Goal: Task Accomplishment & Management: Use online tool/utility

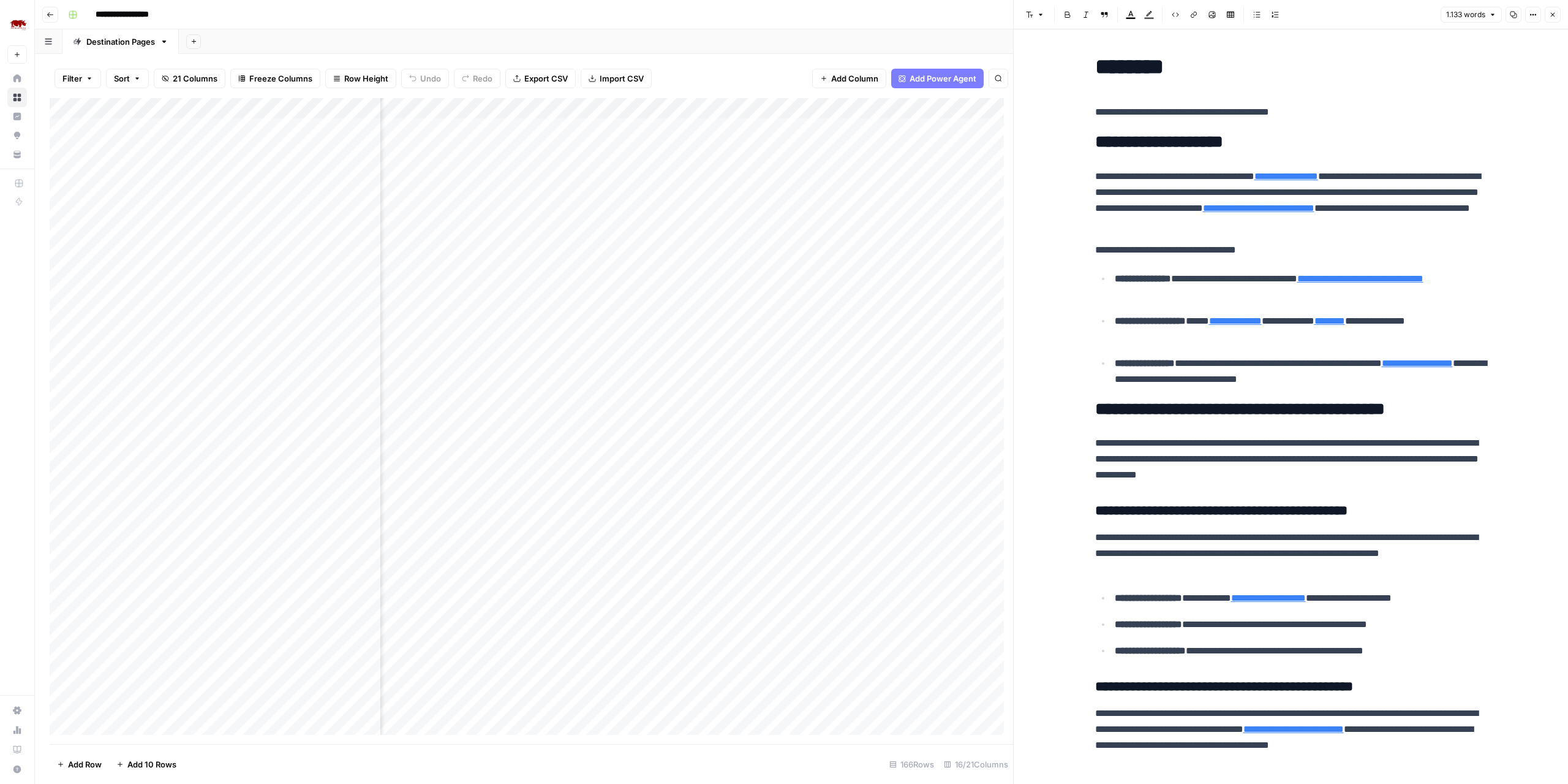
scroll to position [0, 972]
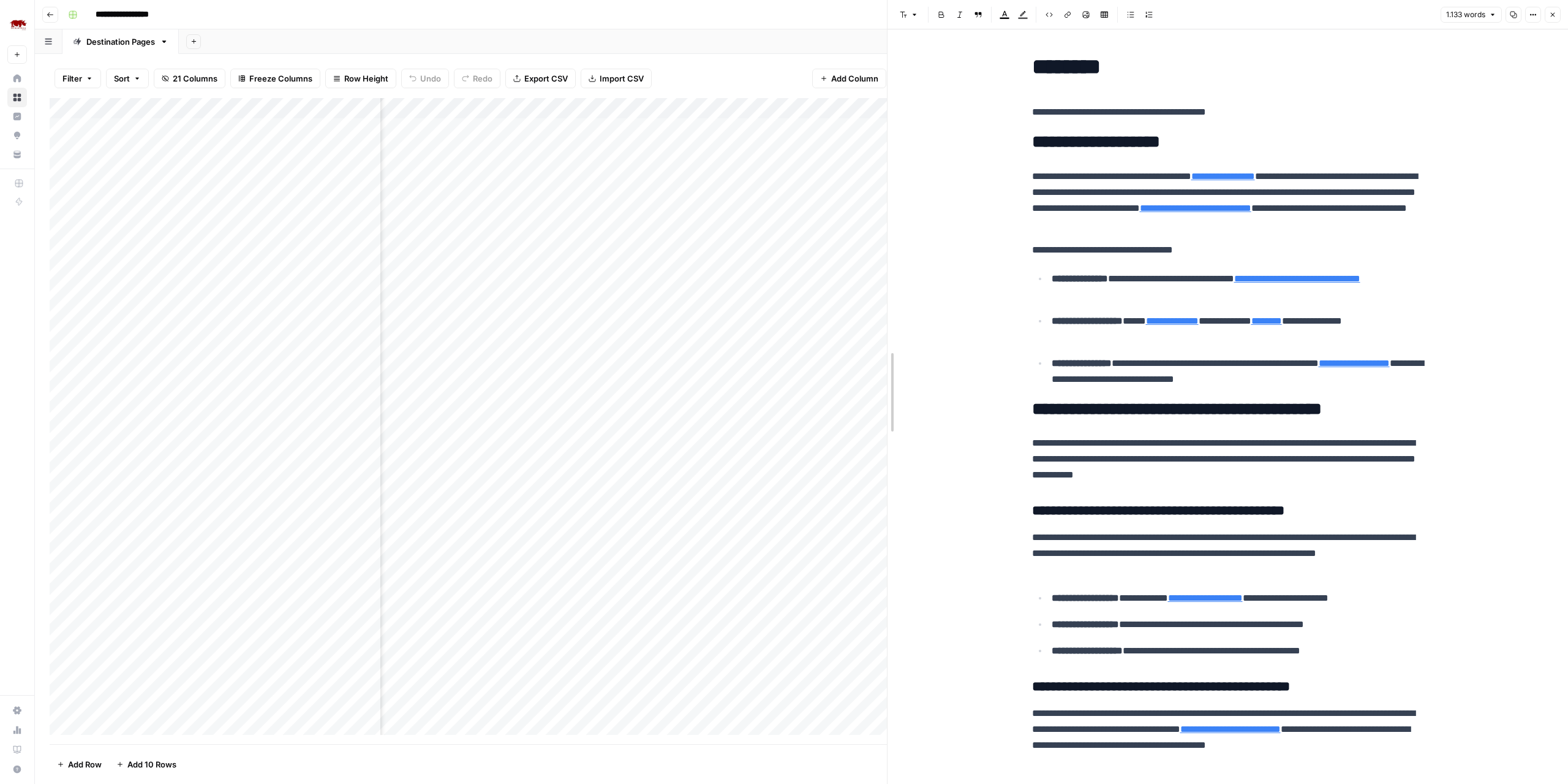
drag, startPoint x: 0, startPoint y: 0, endPoint x: 882, endPoint y: 366, distance: 954.9
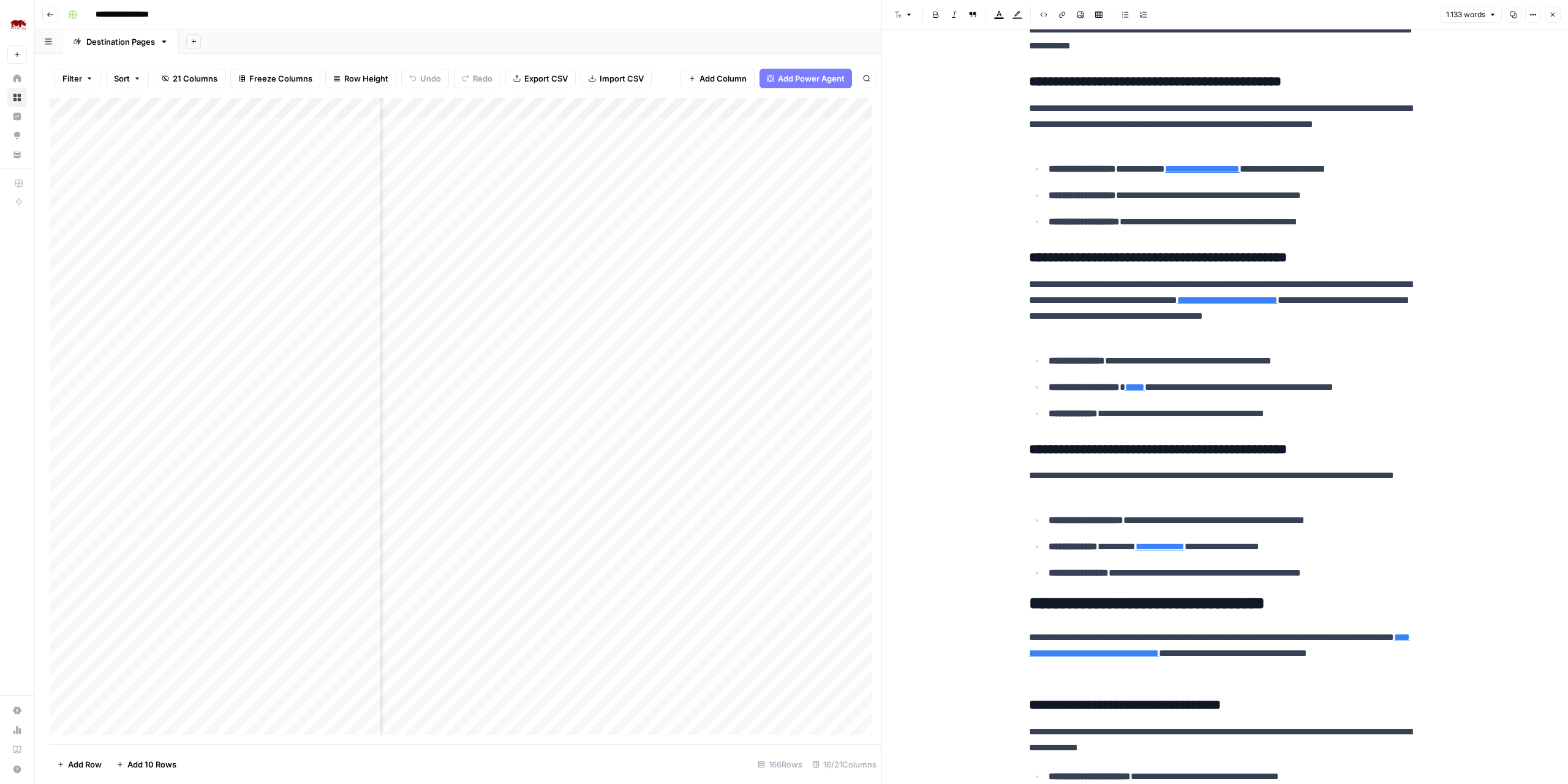
scroll to position [551, 0]
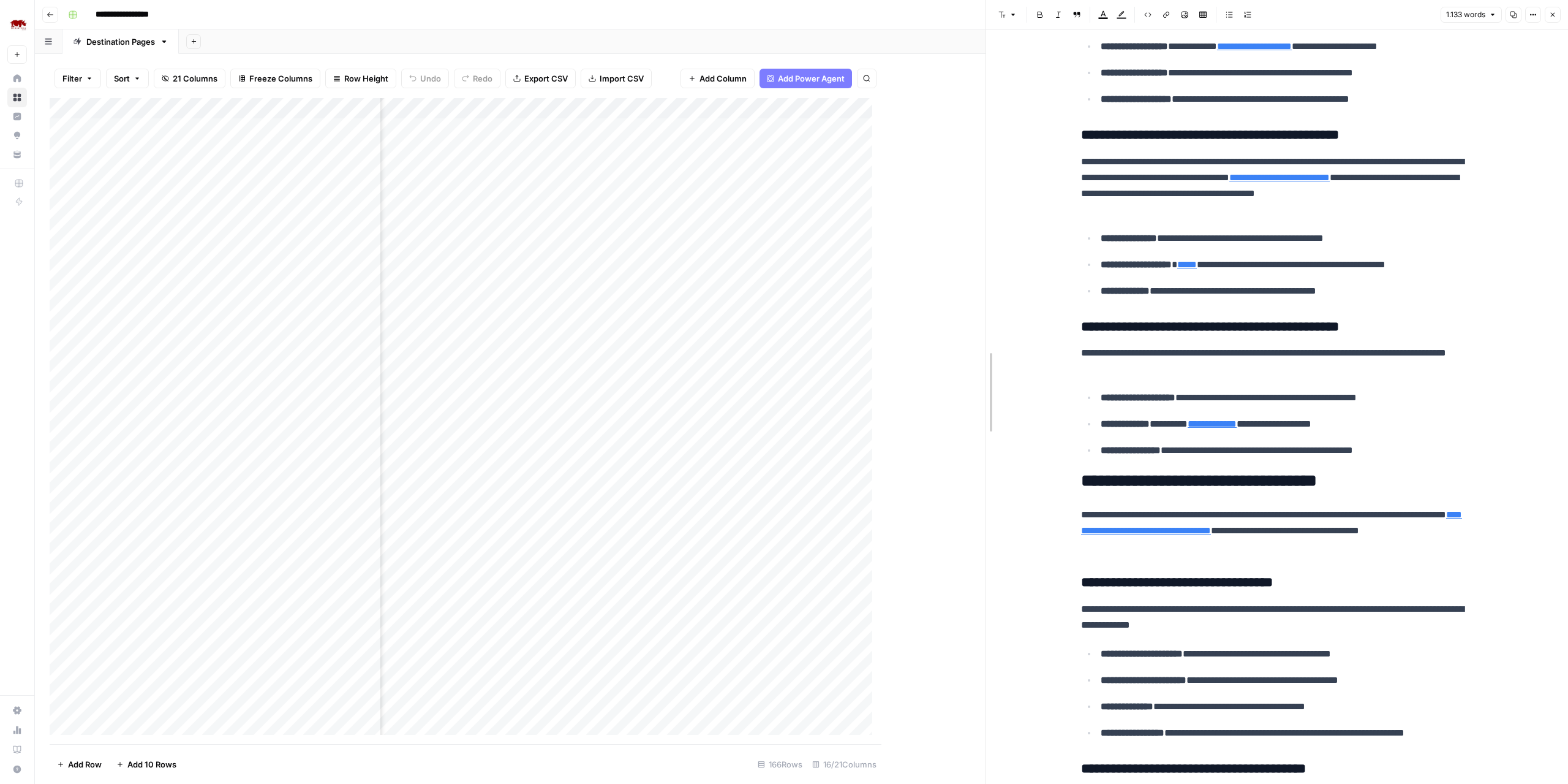
drag, startPoint x: 881, startPoint y: 283, endPoint x: 986, endPoint y: 279, distance: 105.1
click at [1550, 16] on icon "button" at bounding box center [1552, 15] width 5 height 5
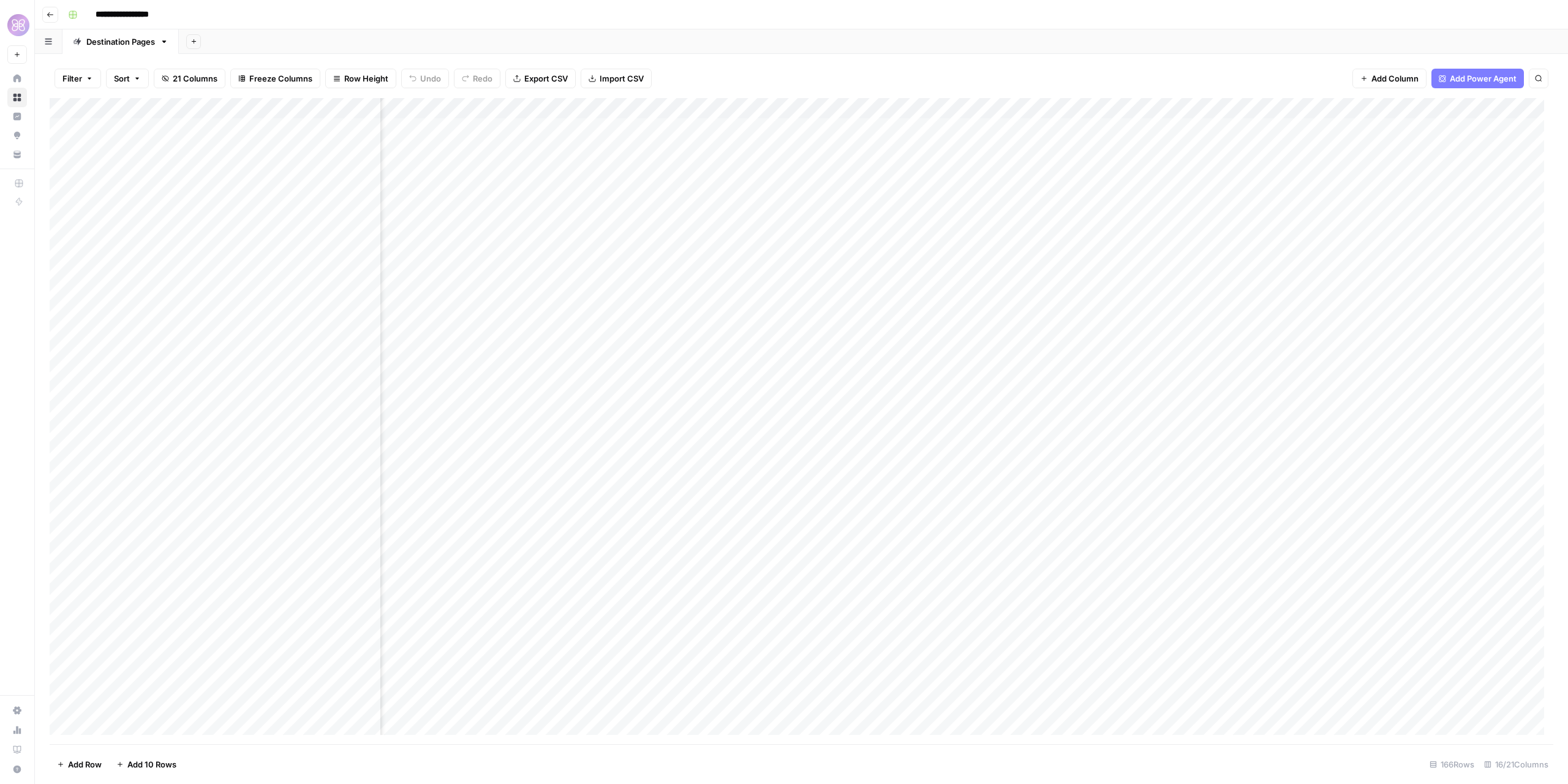
scroll to position [0, 101]
click at [1178, 124] on div "Add Column" at bounding box center [801, 422] width 1503 height 647
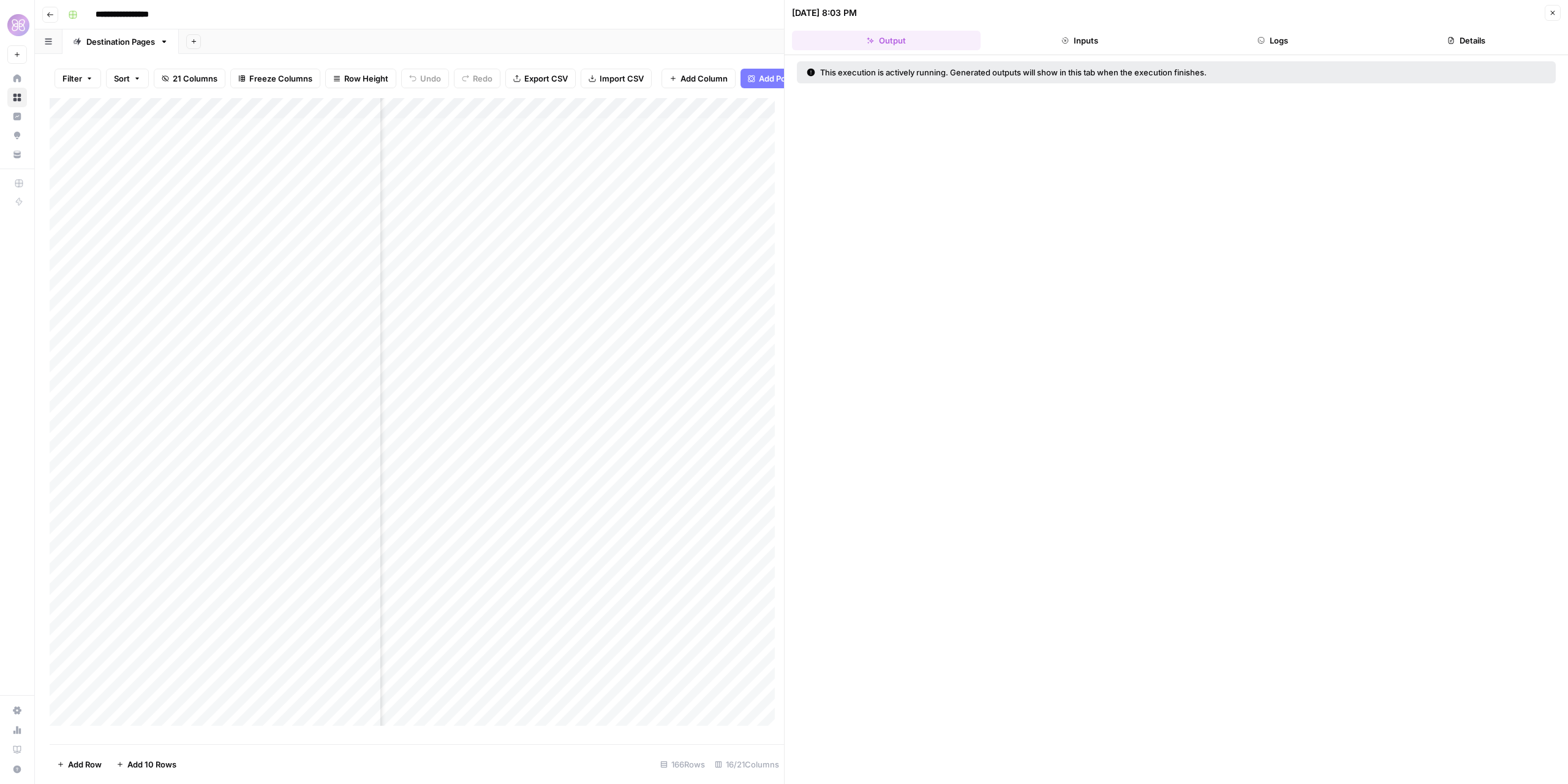
click at [1298, 50] on button "Logs" at bounding box center [1273, 40] width 189 height 19
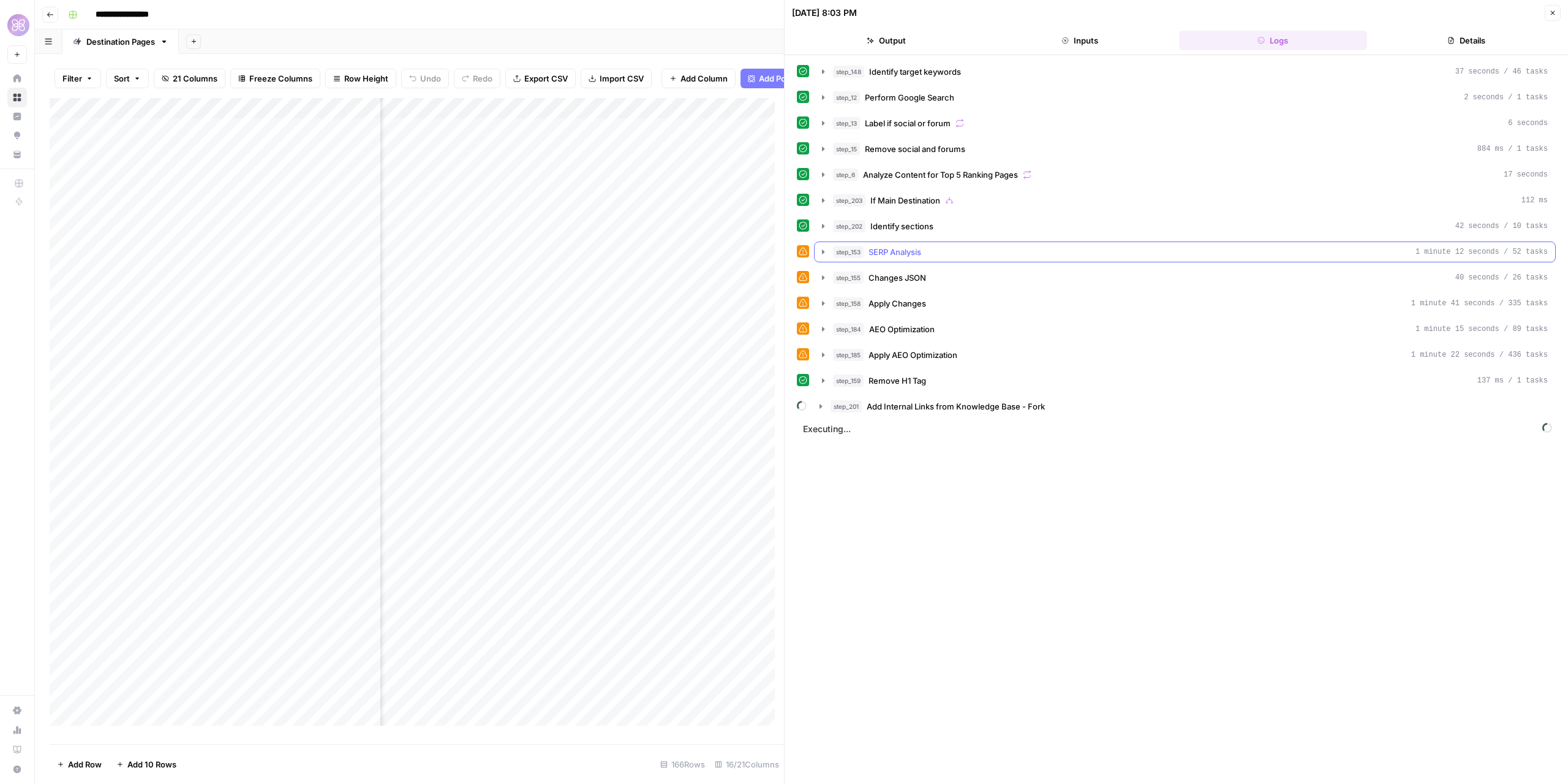
click at [822, 249] on icon "button" at bounding box center [822, 251] width 3 height 5
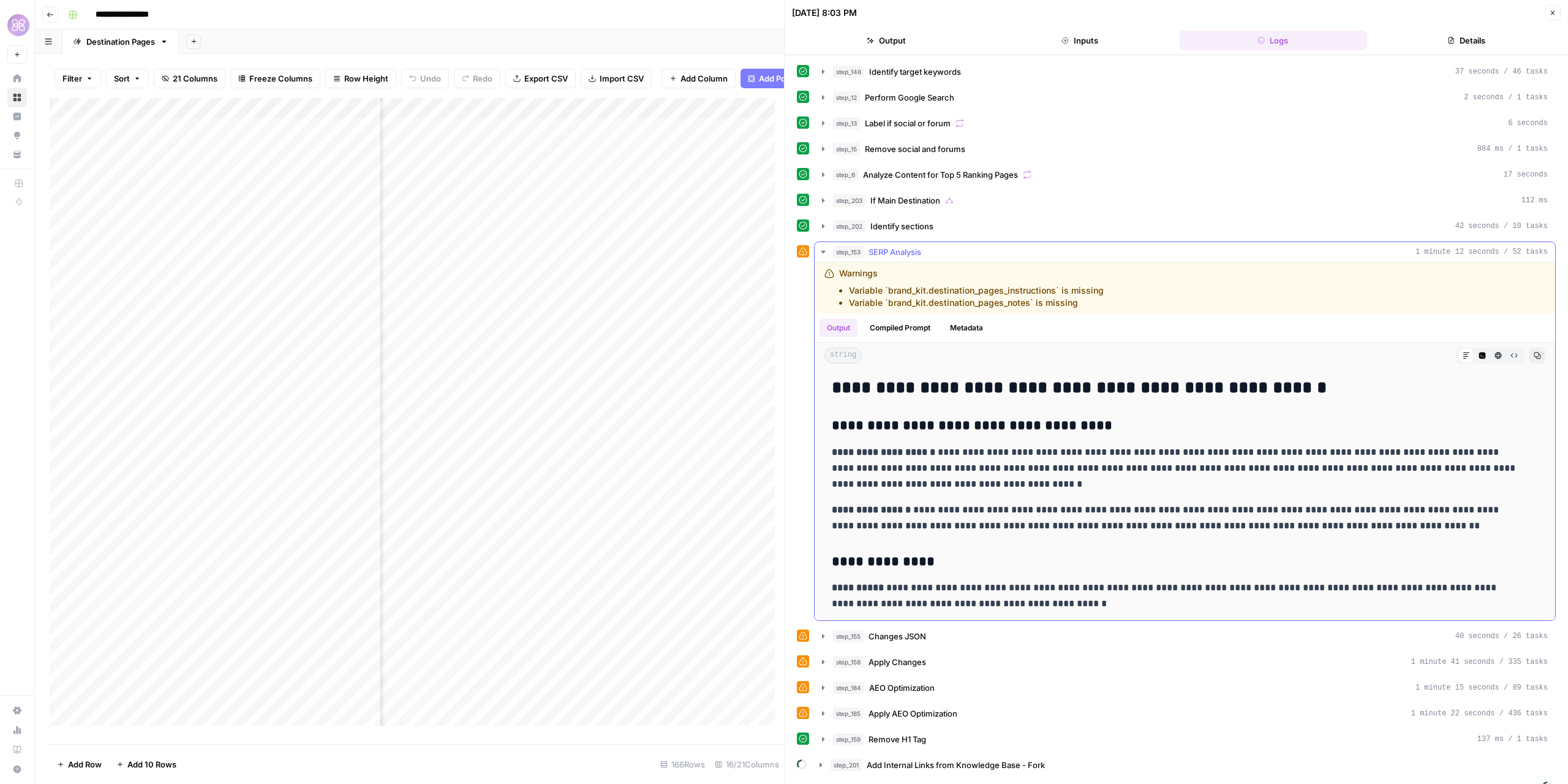
click at [822, 250] on icon "button" at bounding box center [822, 251] width 5 height 3
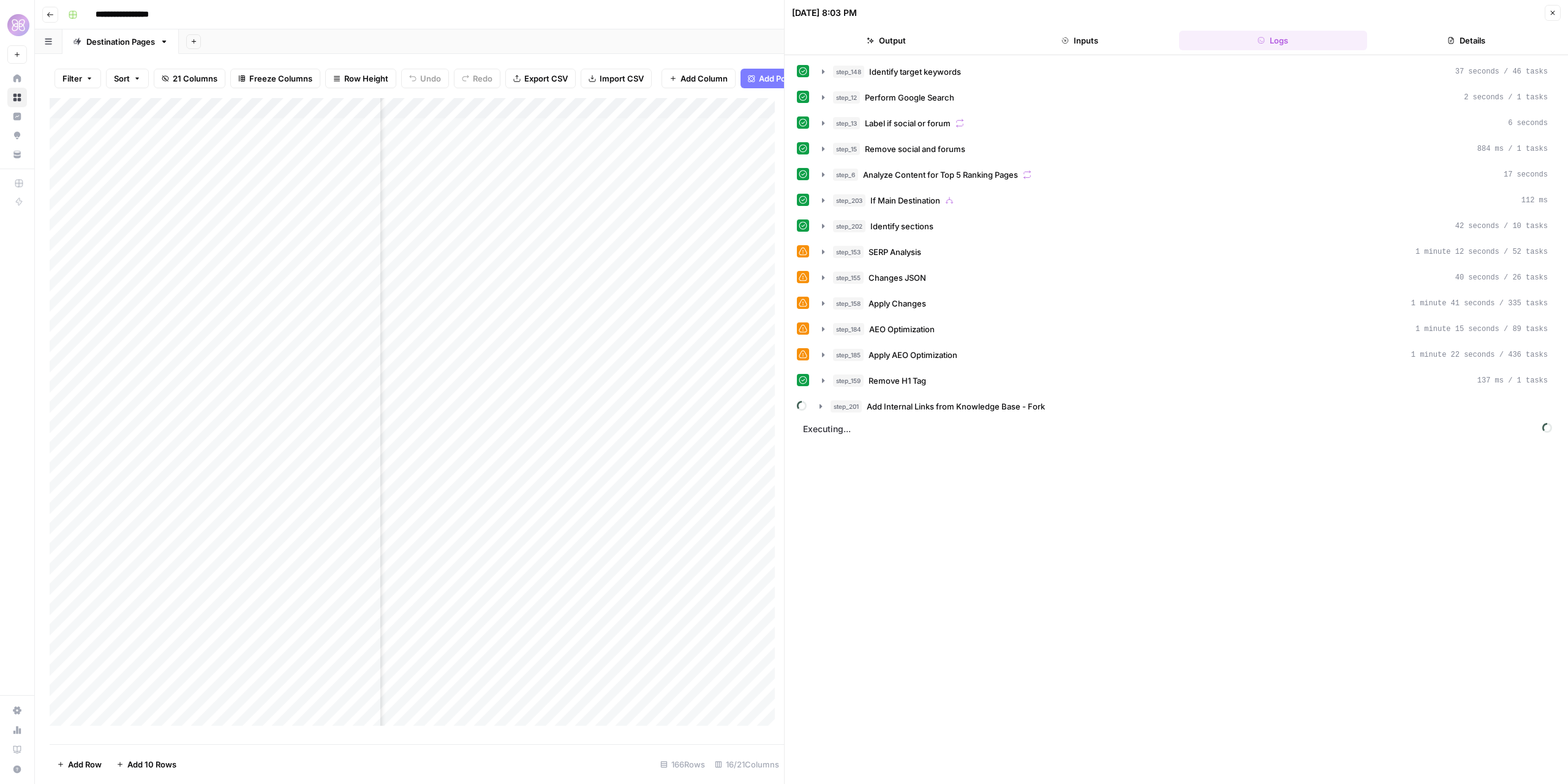
click at [1551, 13] on icon "button" at bounding box center [1552, 13] width 7 height 7
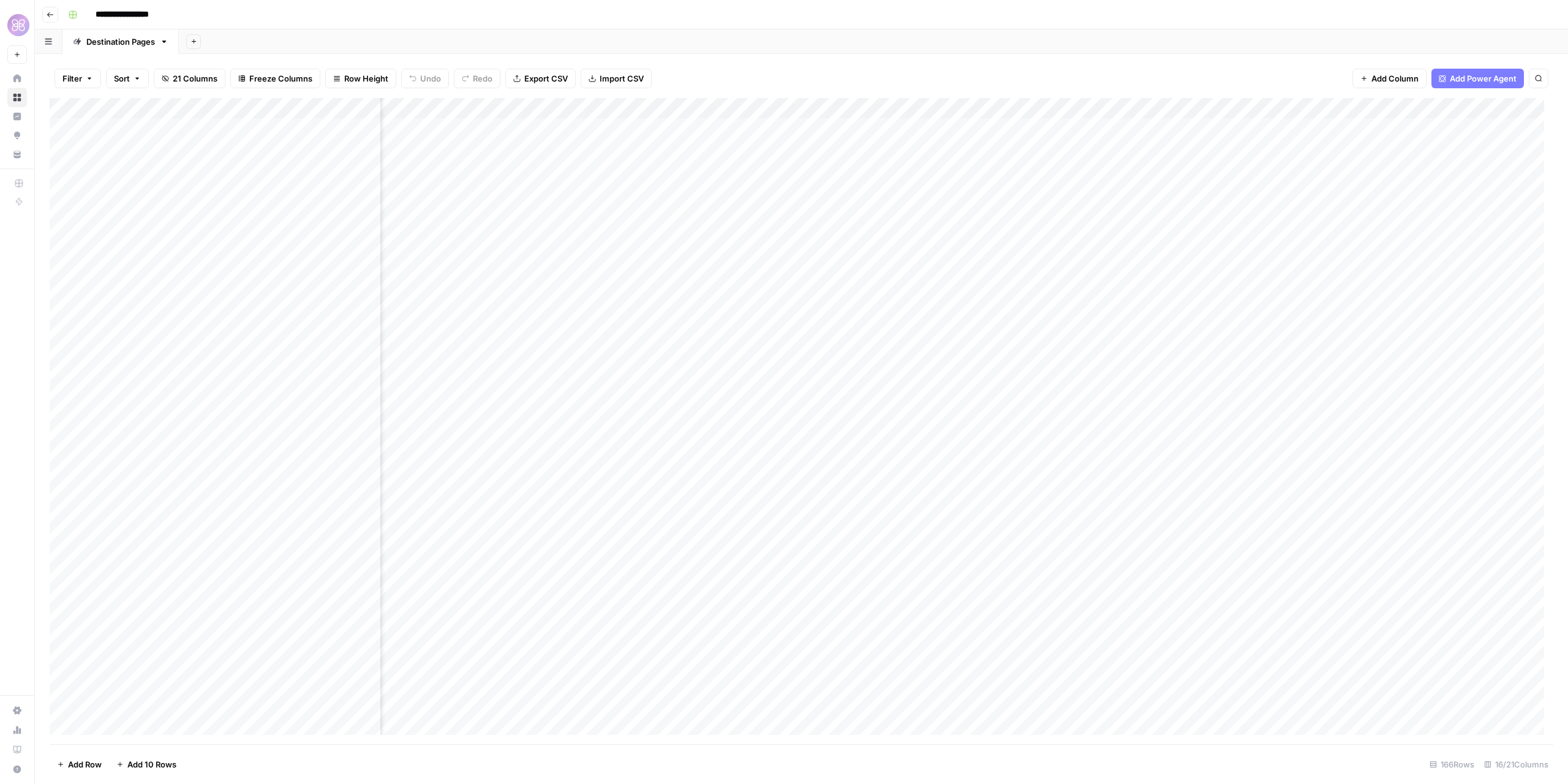
scroll to position [0, 430]
click at [916, 155] on div "Add Column" at bounding box center [801, 422] width 1503 height 647
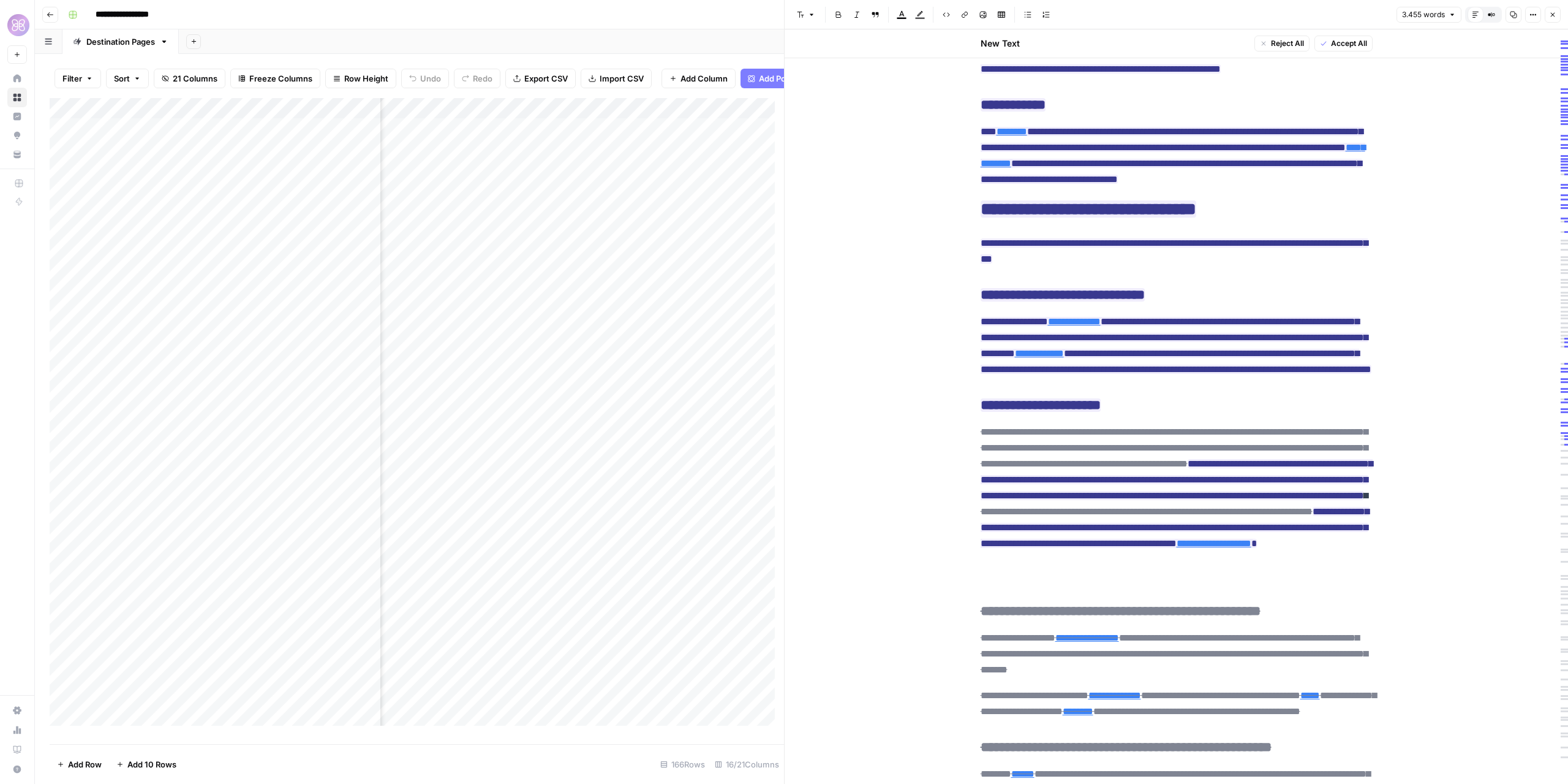
scroll to position [1471, 0]
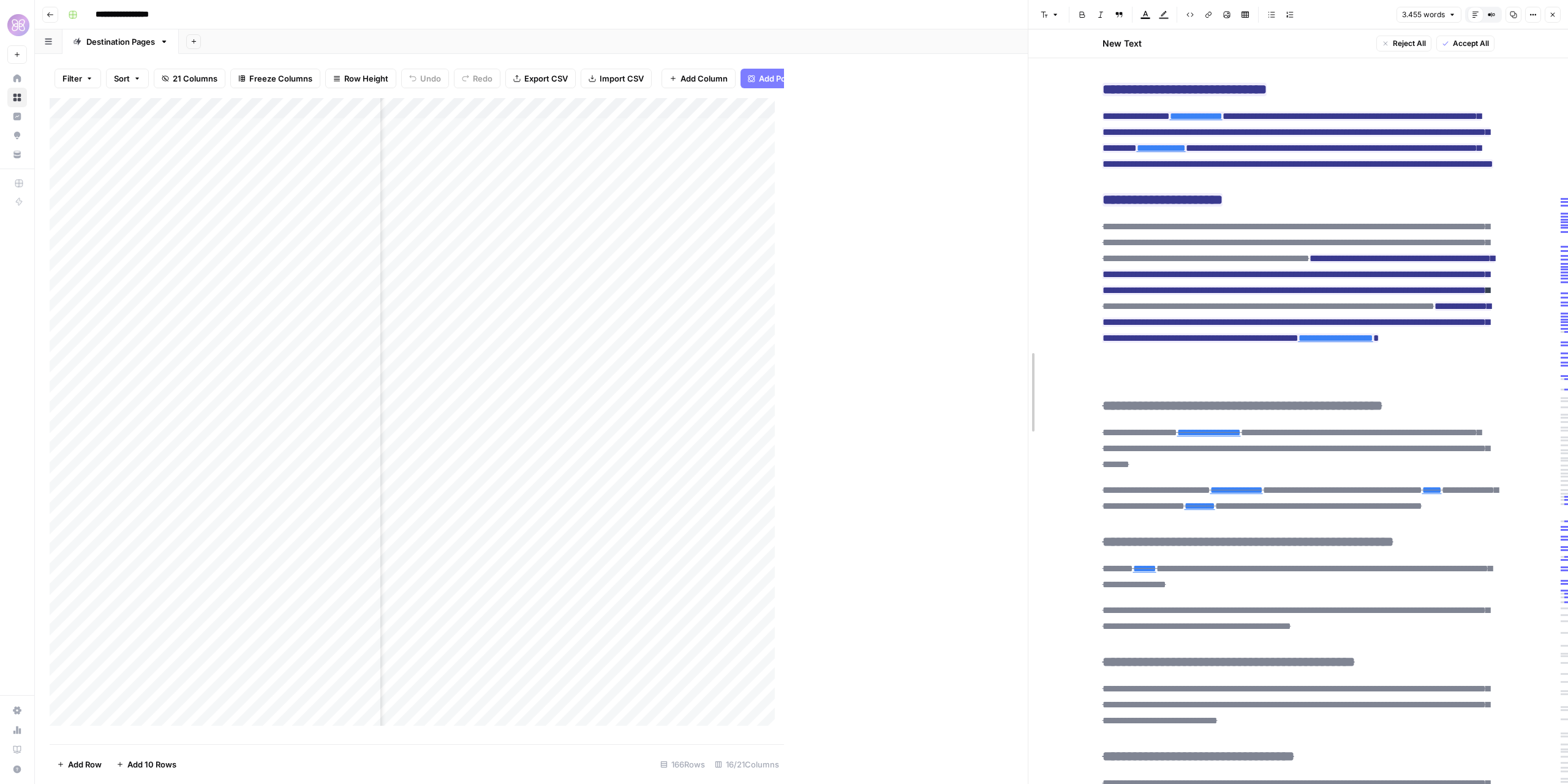
drag, startPoint x: 782, startPoint y: 411, endPoint x: 1026, endPoint y: 391, distance: 244.8
click at [1026, 391] on div at bounding box center [1028, 392] width 12 height 784
click at [321, 107] on div "Add Column" at bounding box center [539, 422] width 978 height 647
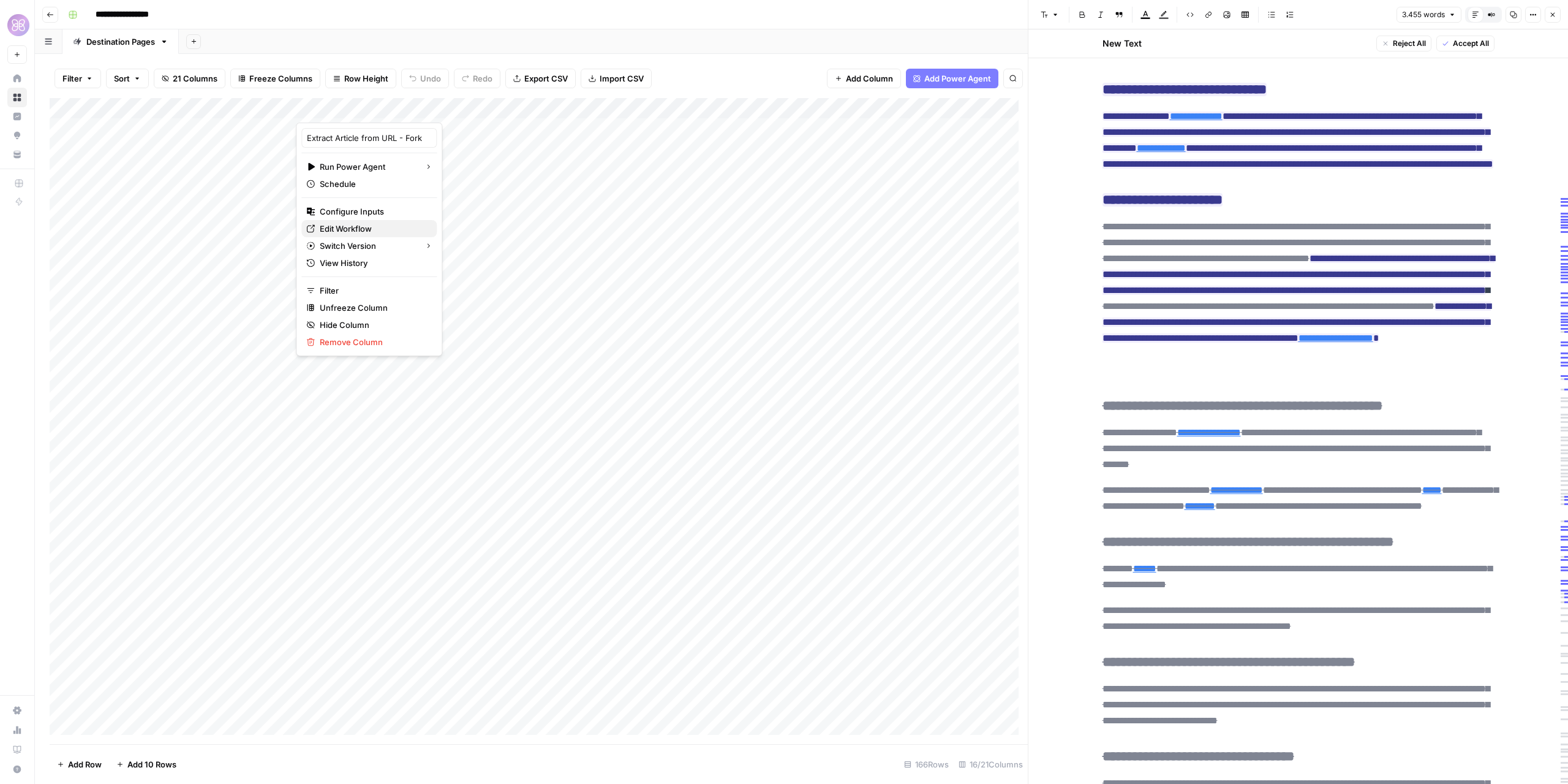
click at [377, 222] on span "Edit Workflow" at bounding box center [373, 228] width 107 height 12
drag, startPoint x: 424, startPoint y: 734, endPoint x: 444, endPoint y: 738, distance: 20.4
click at [444, 738] on div "Add Column" at bounding box center [539, 422] width 978 height 647
click at [489, 512] on div "Add Column" at bounding box center [539, 422] width 978 height 647
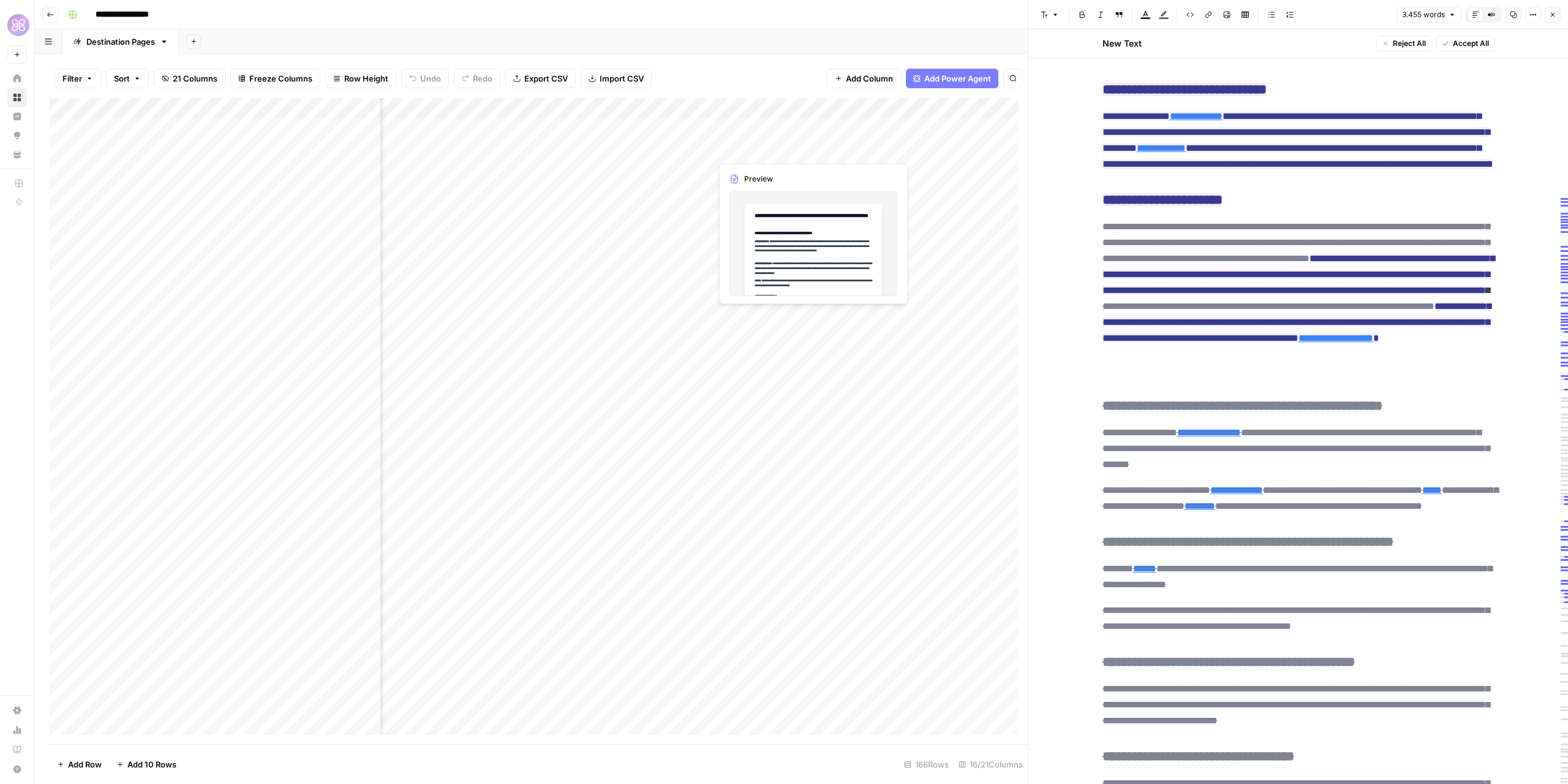
click at [776, 149] on div "Add Column" at bounding box center [539, 422] width 978 height 647
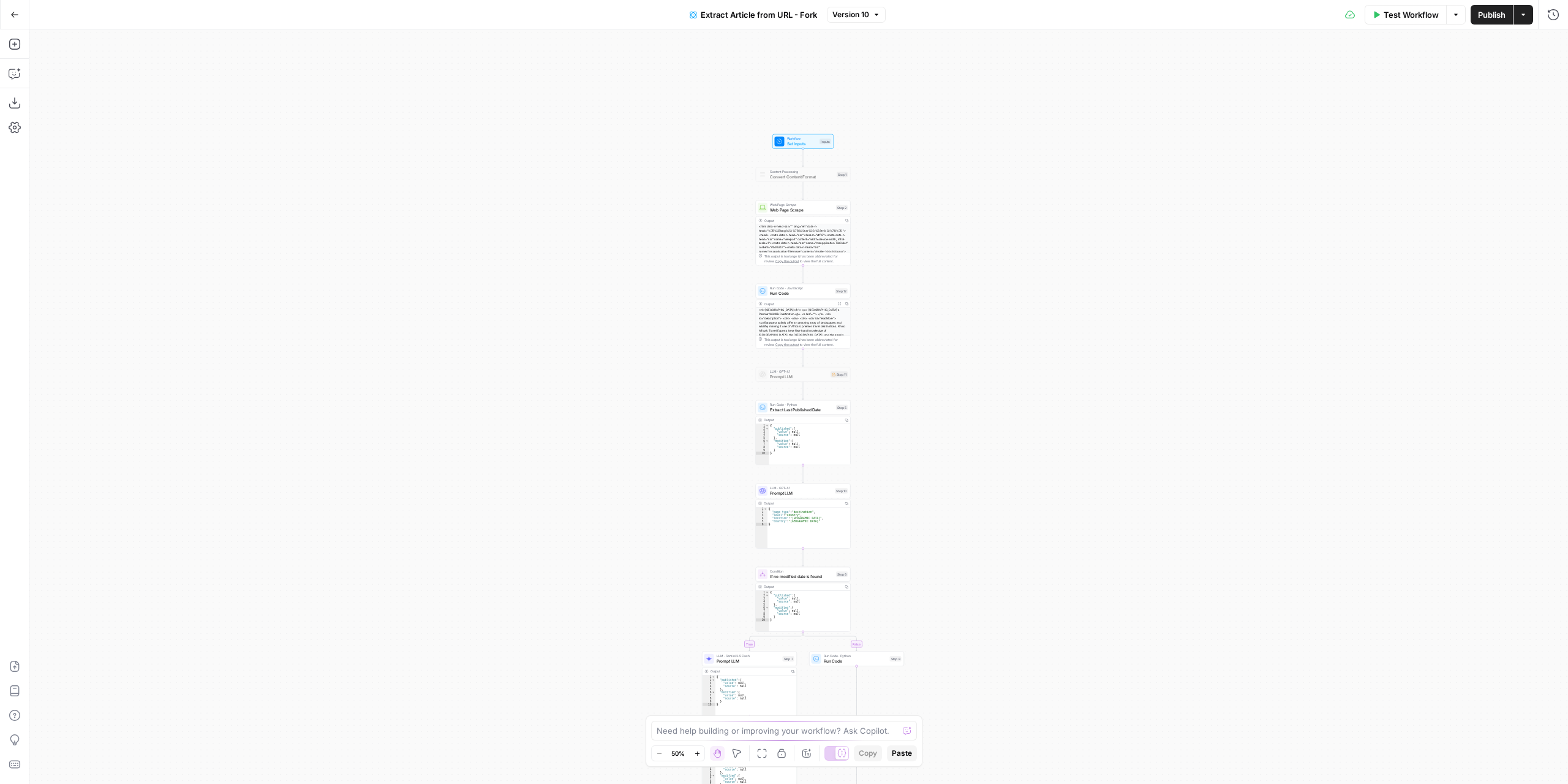
drag, startPoint x: 988, startPoint y: 191, endPoint x: 990, endPoint y: 346, distance: 155.0
click at [990, 346] on div "true false Workflow Set Inputs Inputs Content Processing Convert Content Format…" at bounding box center [798, 407] width 1538 height 754
click at [878, 258] on div "true false Workflow Set Inputs Inputs Content Processing Convert Content Format…" at bounding box center [798, 407] width 1538 height 754
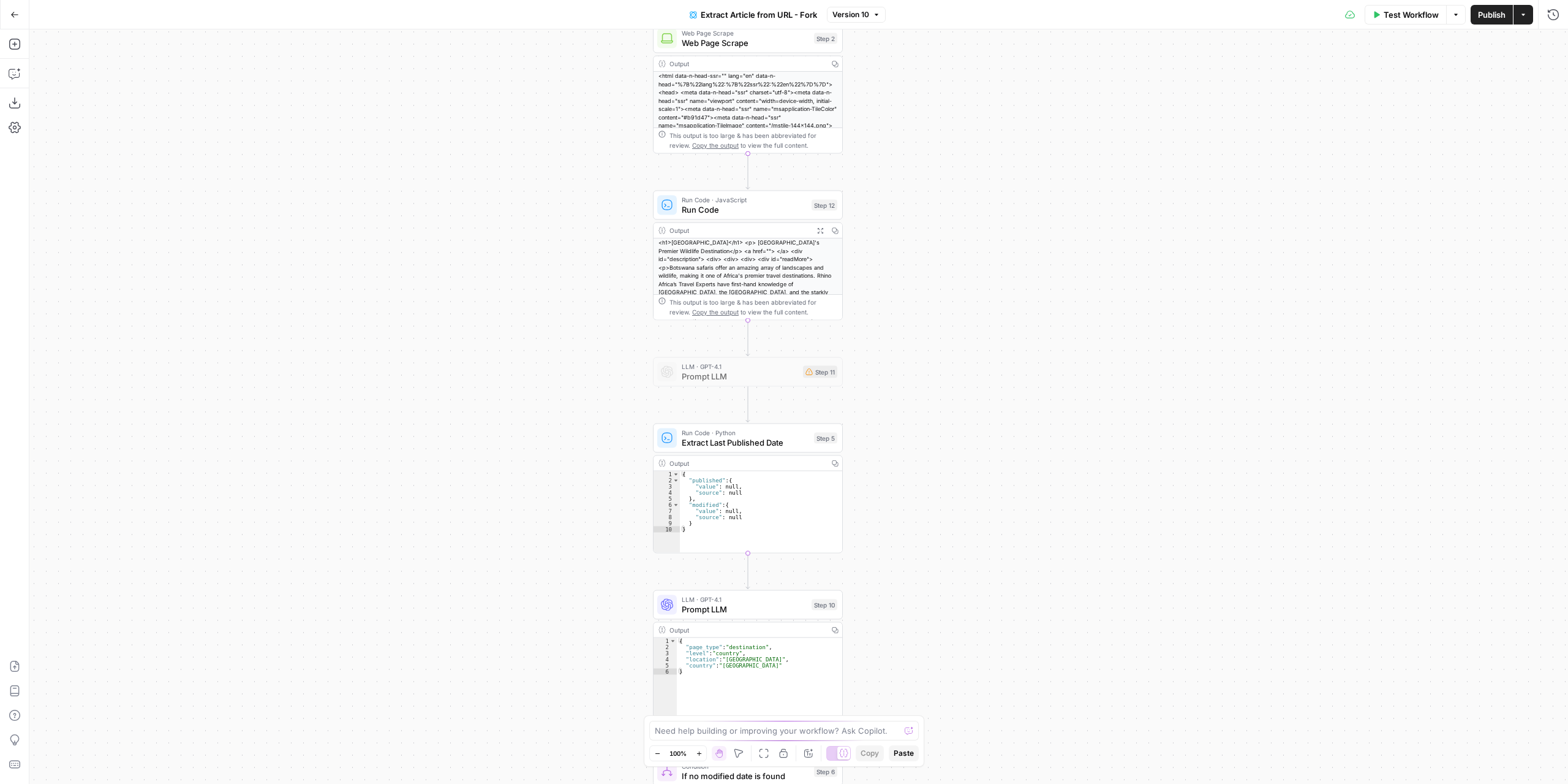
drag, startPoint x: 893, startPoint y: 340, endPoint x: 913, endPoint y: 218, distance: 123.6
click at [913, 218] on div "true false Workflow Set Inputs Inputs Content Processing Convert Content Format…" at bounding box center [798, 407] width 1538 height 754
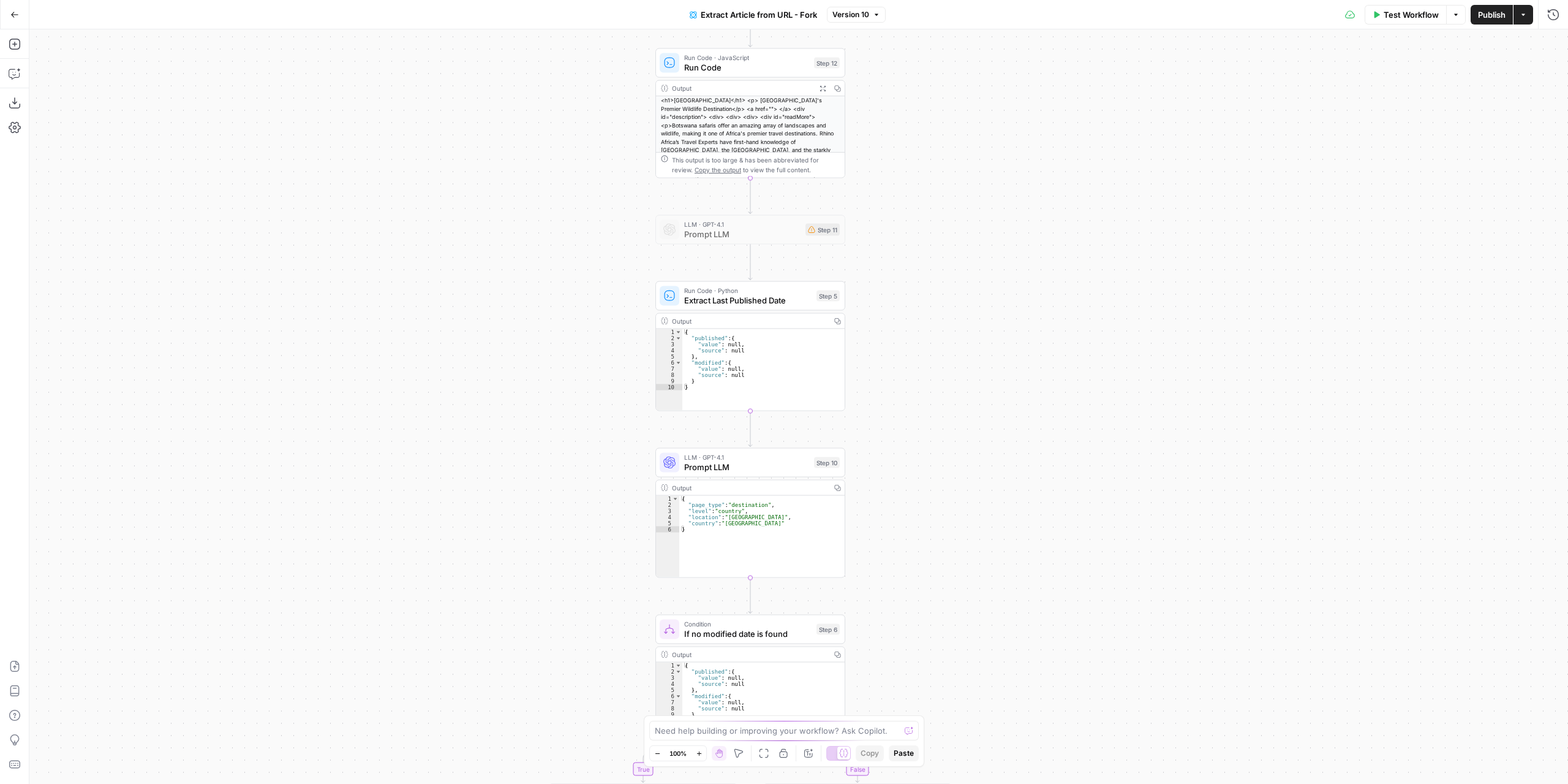
drag, startPoint x: 974, startPoint y: 456, endPoint x: 979, endPoint y: 296, distance: 160.1
click at [979, 296] on div "true false Workflow Set Inputs Inputs Content Processing Convert Content Format…" at bounding box center [798, 407] width 1538 height 754
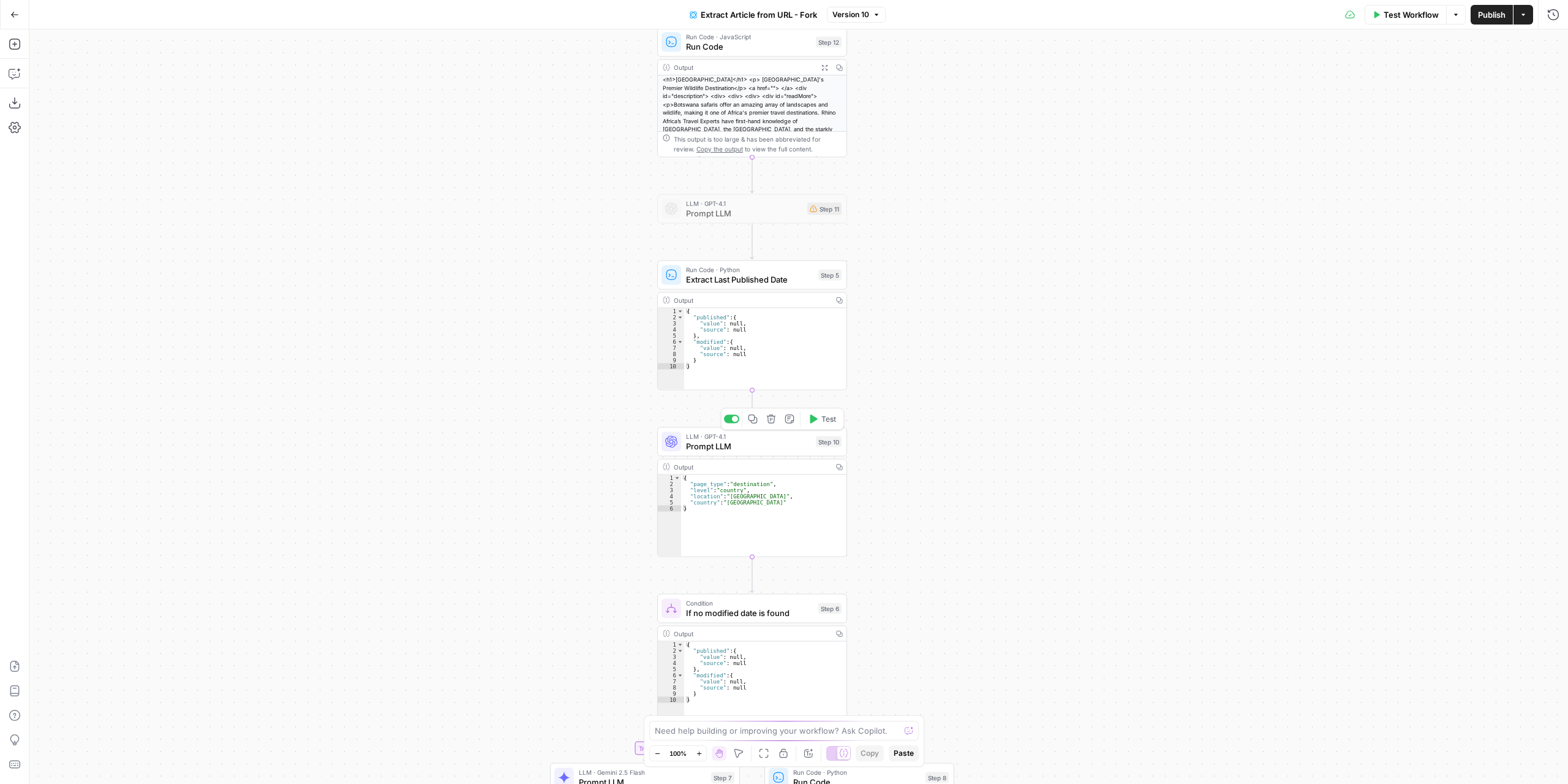
click at [788, 447] on span "Prompt LLM" at bounding box center [748, 446] width 125 height 12
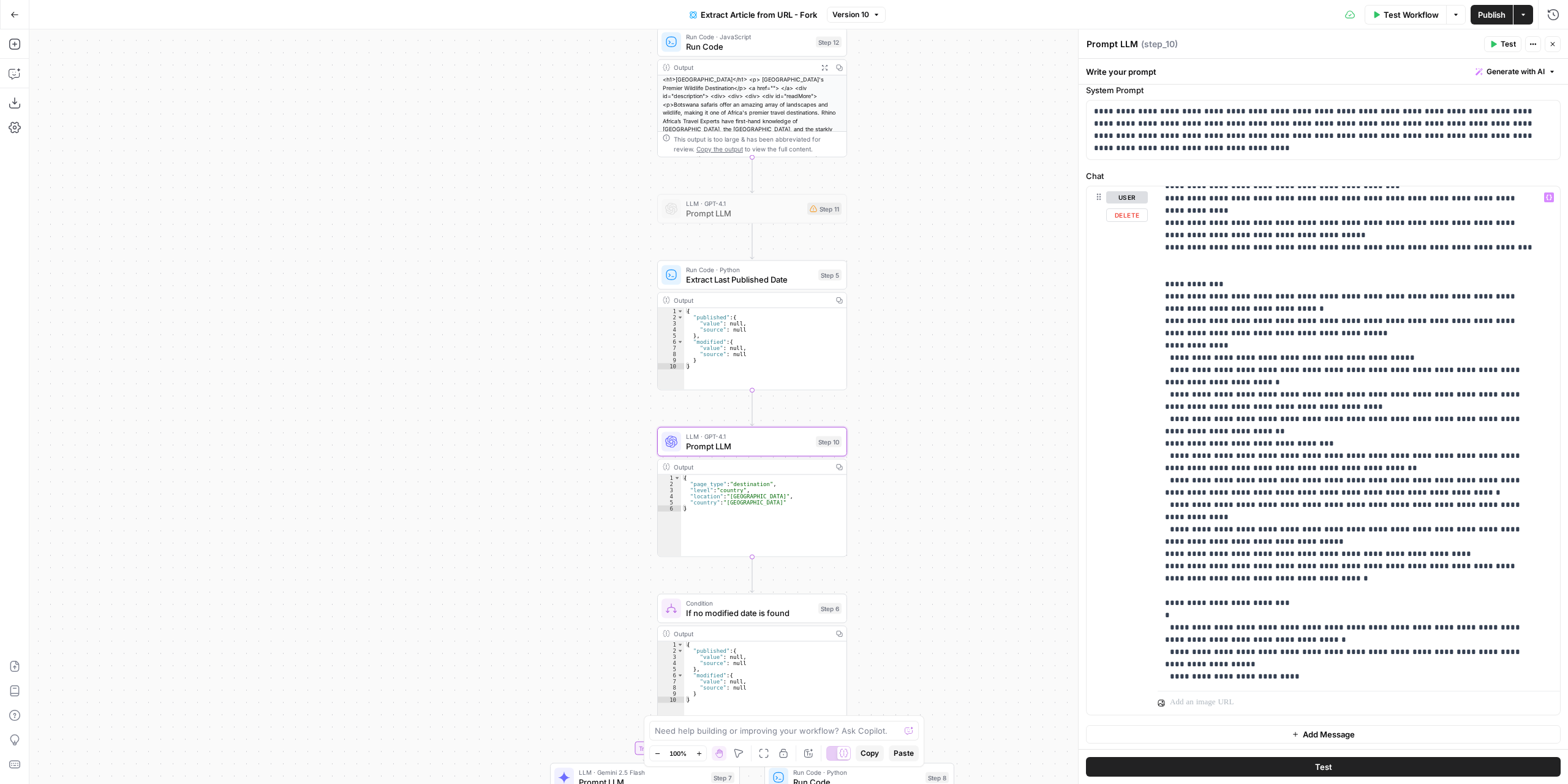
scroll to position [184, 0]
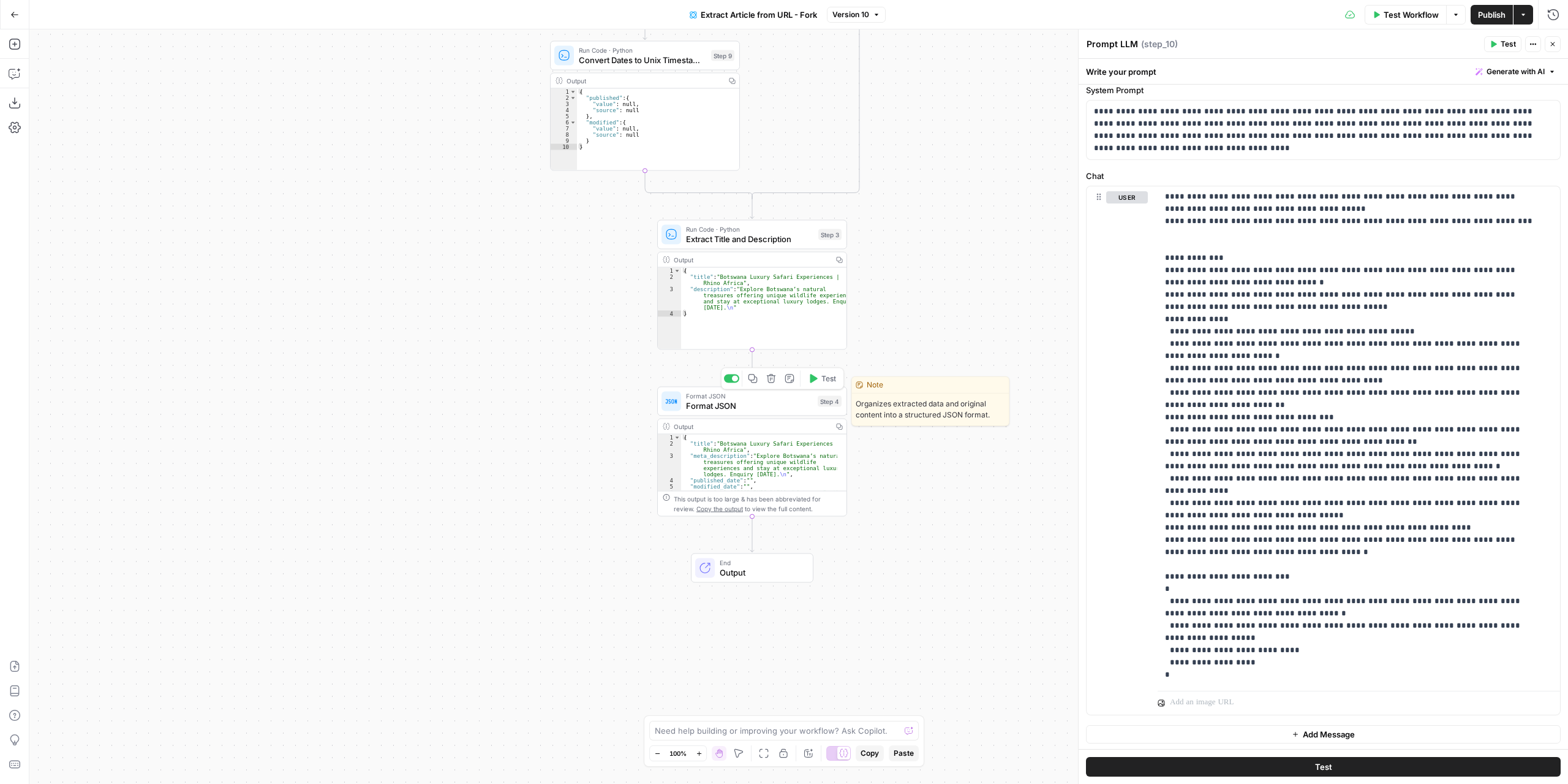
click at [793, 410] on span "Format JSON" at bounding box center [749, 405] width 127 height 12
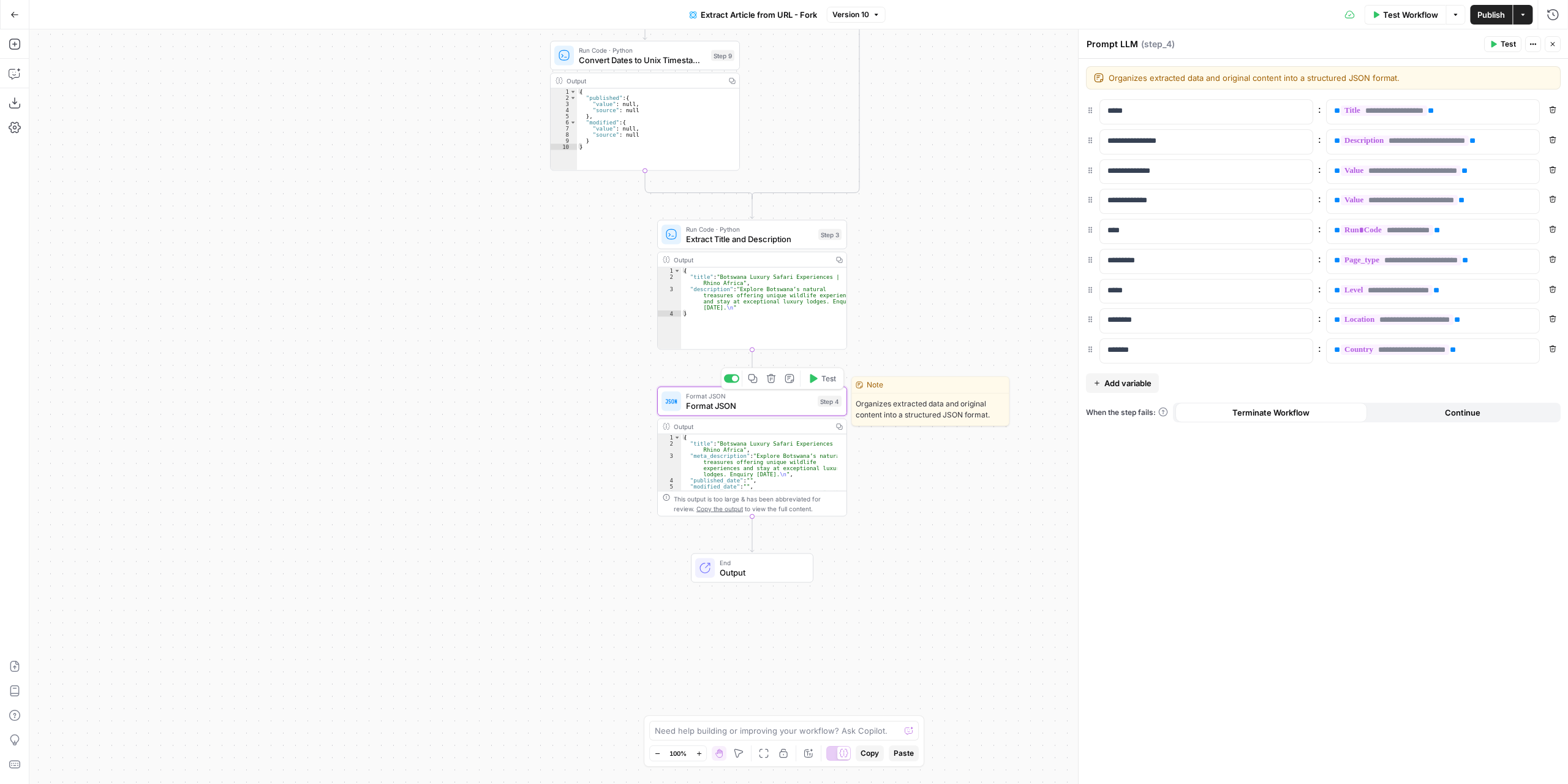
type textarea "Format JSON"
click at [801, 424] on div "Output" at bounding box center [750, 426] width 155 height 10
